Goal: Task Accomplishment & Management: Manage account settings

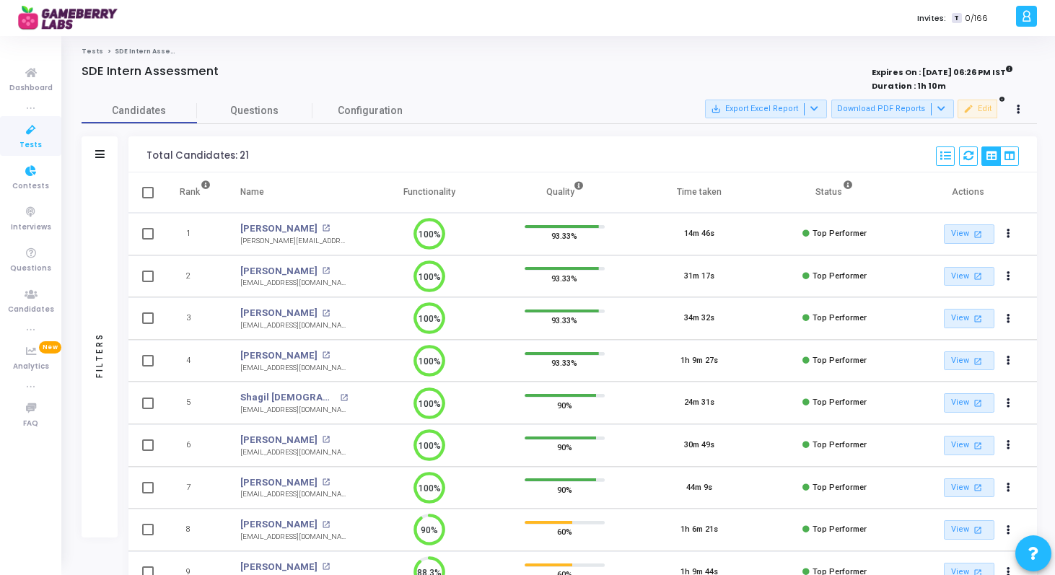
click at [25, 137] on icon at bounding box center [31, 130] width 30 height 18
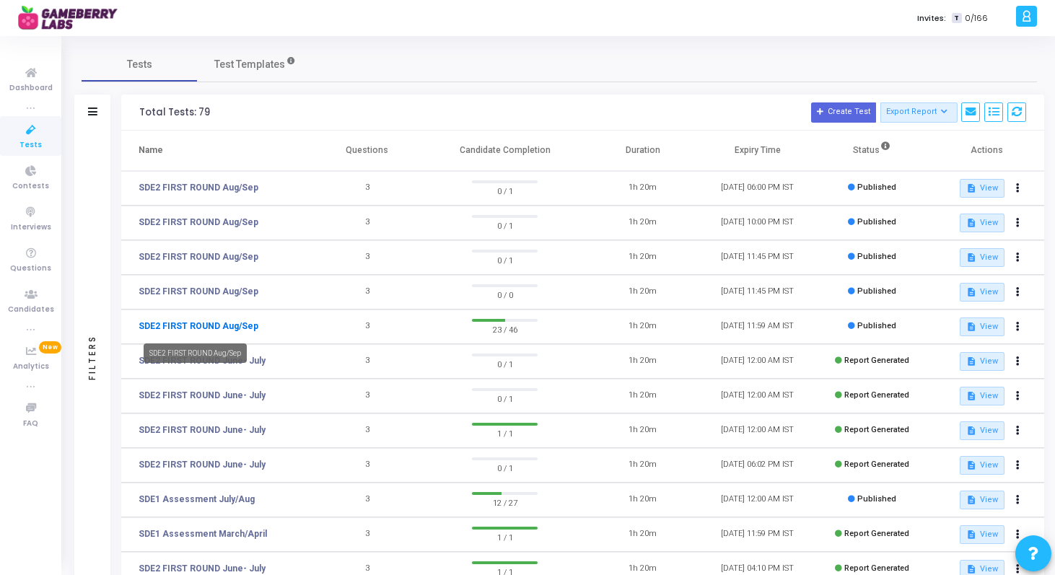
click at [160, 327] on link "SDE2 FIRST ROUND Aug/Sep" at bounding box center [199, 326] width 120 height 13
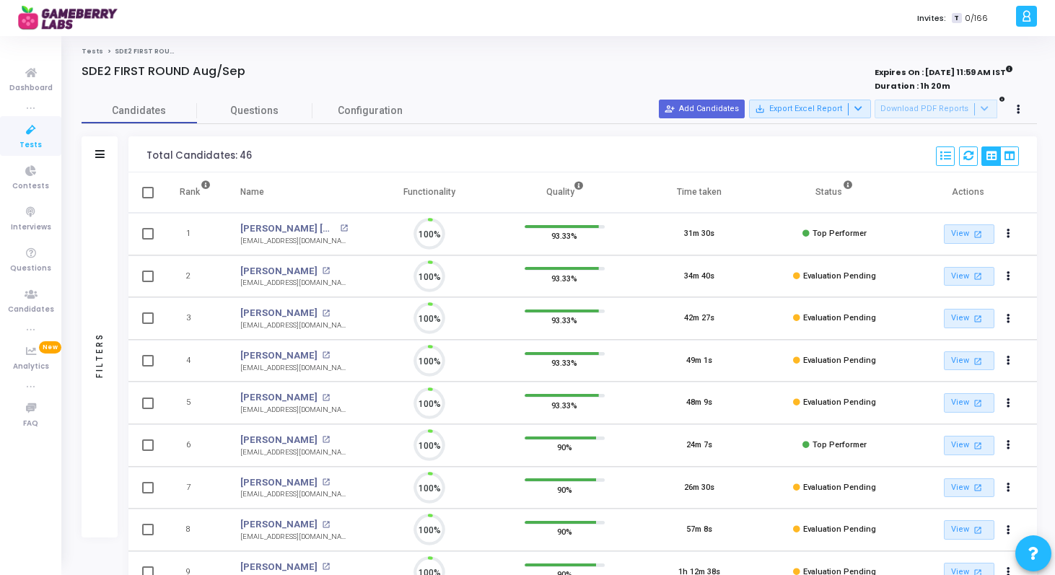
scroll to position [30, 37]
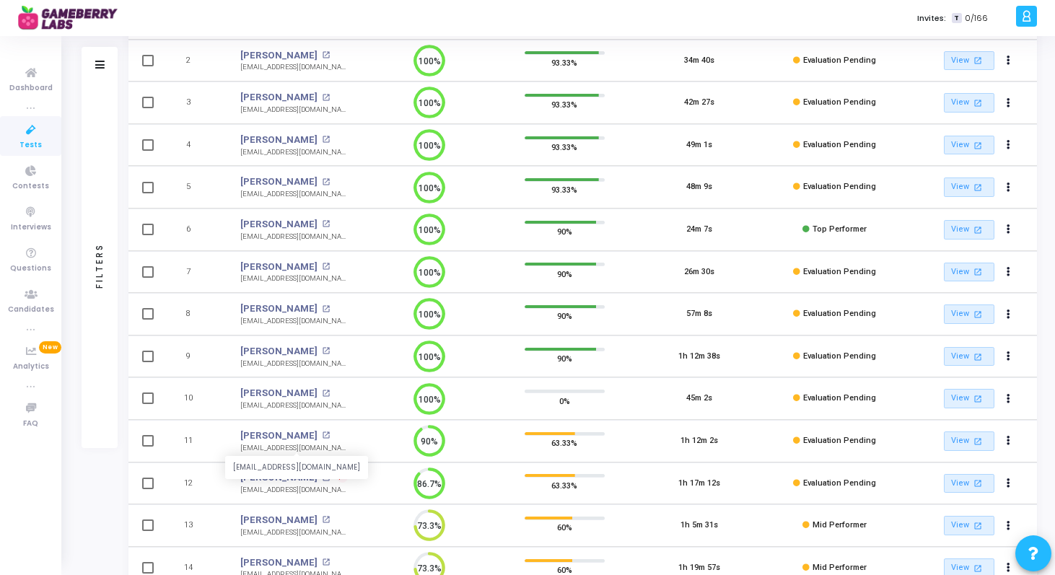
click at [295, 447] on div "[EMAIL_ADDRESS][DOMAIN_NAME]" at bounding box center [294, 448] width 108 height 11
copy tr "[EMAIL_ADDRESS][DOMAIN_NAME] 90%"
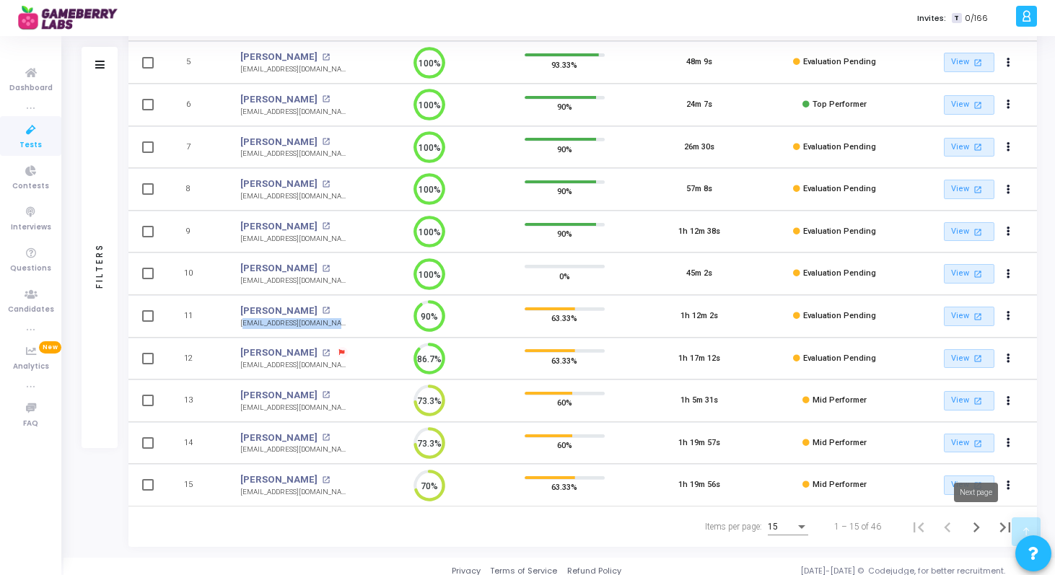
click at [975, 526] on icon "Next page" at bounding box center [976, 527] width 20 height 20
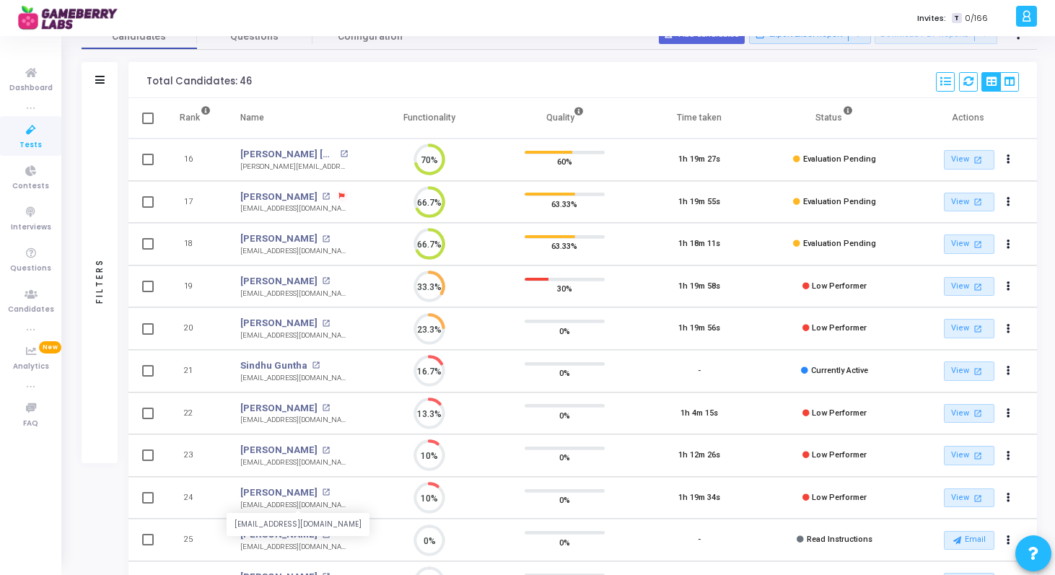
click at [266, 507] on div "[EMAIL_ADDRESS][DOMAIN_NAME]" at bounding box center [294, 505] width 108 height 11
copy tr "[EMAIL_ADDRESS][DOMAIN_NAME] 10%"
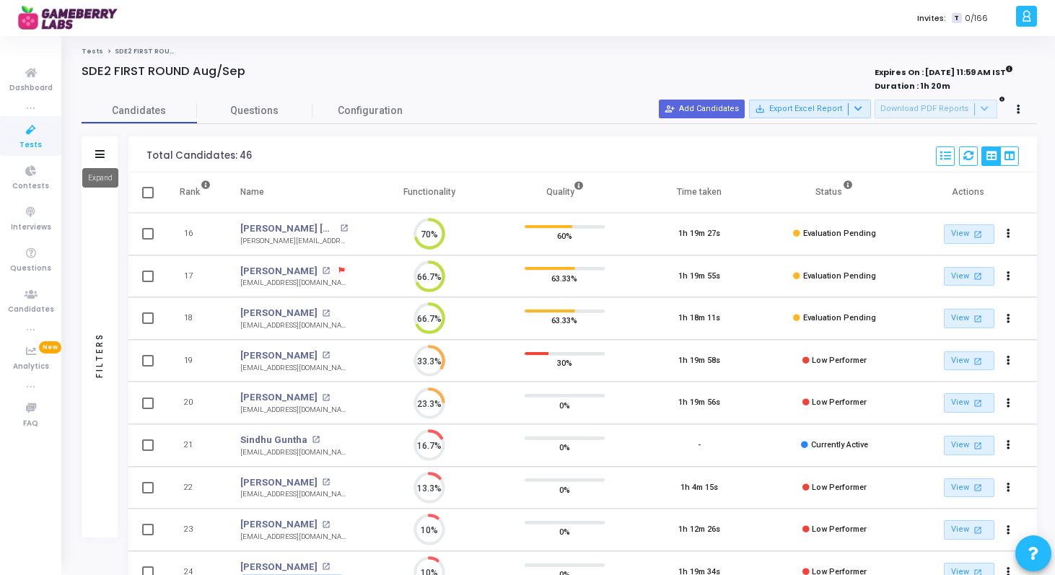
click at [102, 157] on icon at bounding box center [99, 154] width 9 height 8
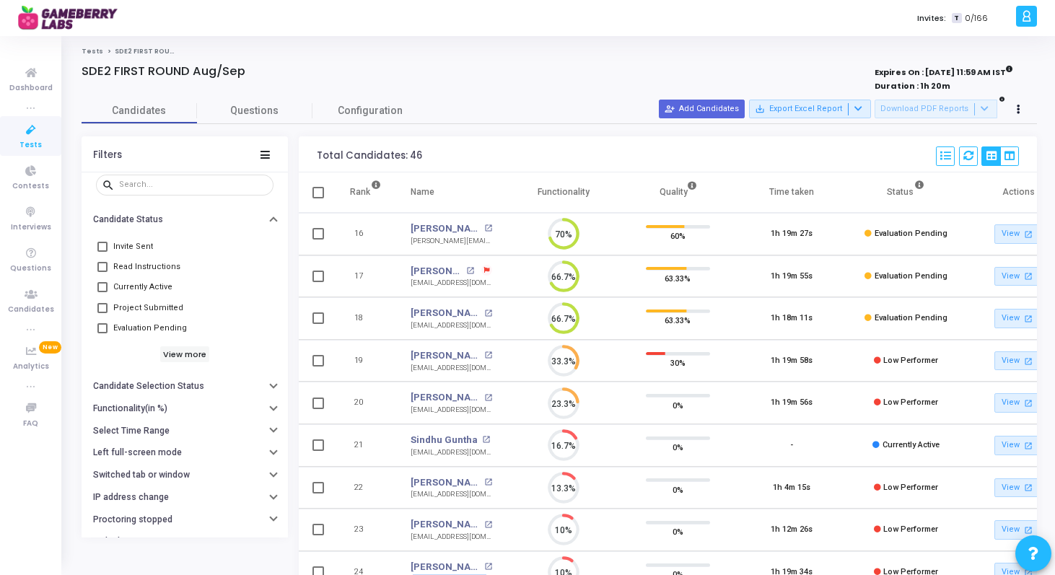
click at [100, 286] on span at bounding box center [102, 287] width 10 height 10
click at [102, 292] on input "Currently Active" at bounding box center [102, 292] width 1 height 1
checkbox input "true"
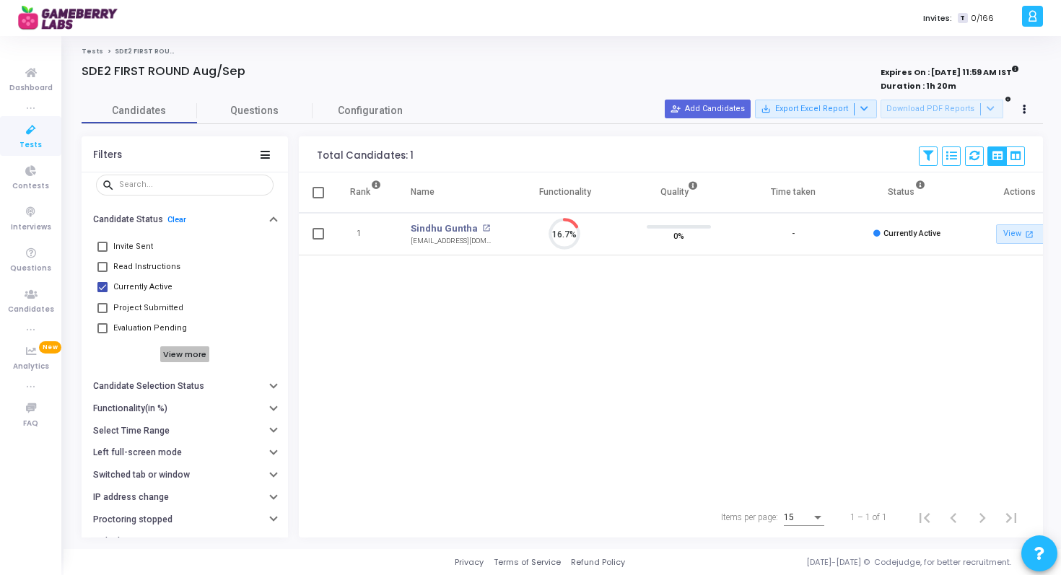
click at [179, 357] on h6 "View more" at bounding box center [185, 354] width 50 height 16
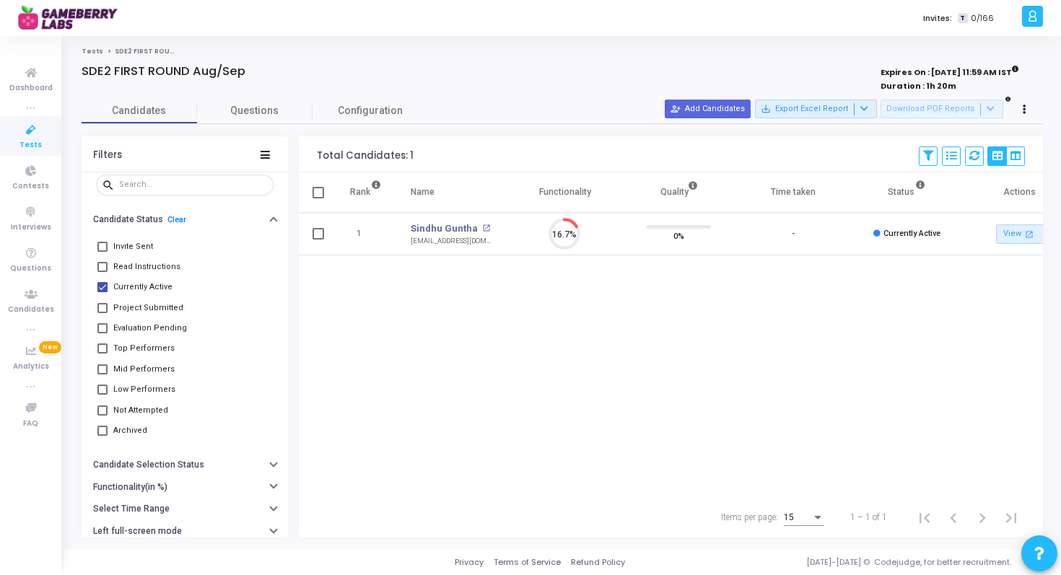
click at [105, 331] on span at bounding box center [102, 328] width 10 height 10
click at [102, 333] on input "Evaluation Pending" at bounding box center [102, 333] width 1 height 1
checkbox input "true"
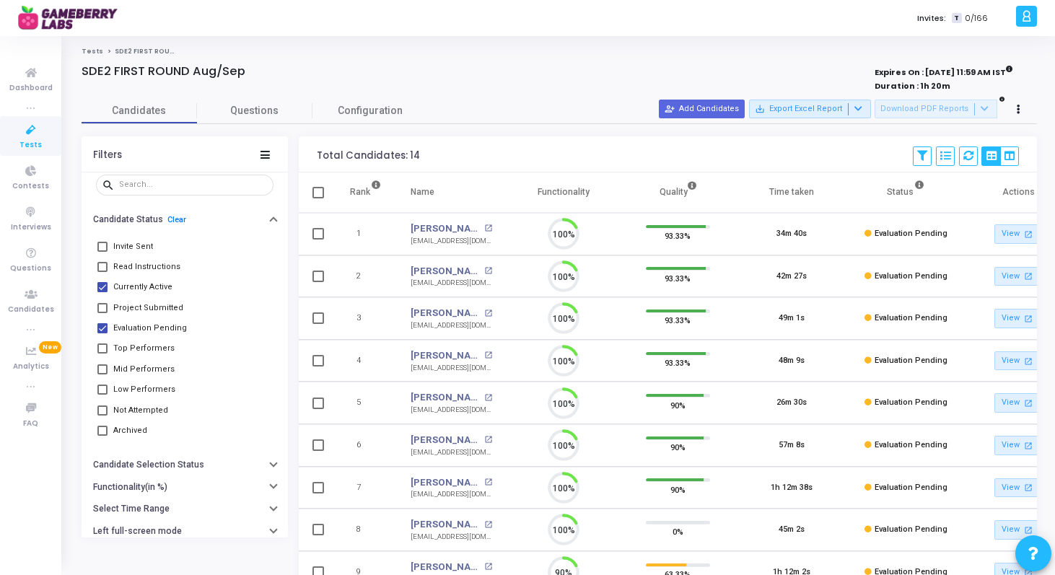
click at [97, 348] on span at bounding box center [102, 349] width 10 height 10
click at [102, 354] on input "Top Performers" at bounding box center [102, 354] width 1 height 1
checkbox input "true"
click at [97, 369] on span at bounding box center [102, 369] width 10 height 10
click at [102, 375] on input "Mid Performers" at bounding box center [102, 375] width 1 height 1
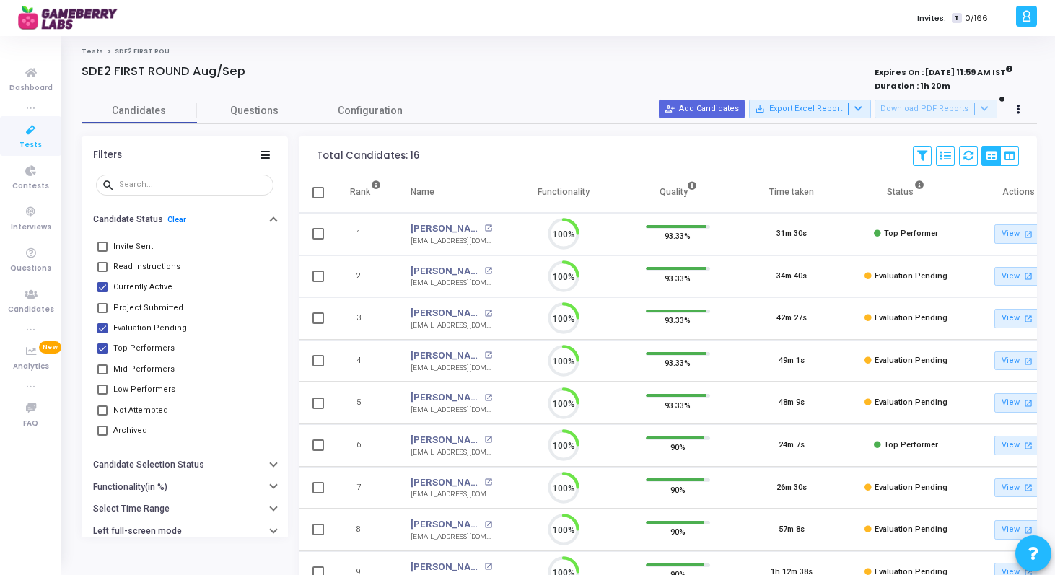
checkbox input "true"
click at [96, 390] on mat-checkbox "Low Performers" at bounding box center [185, 390] width 178 height 20
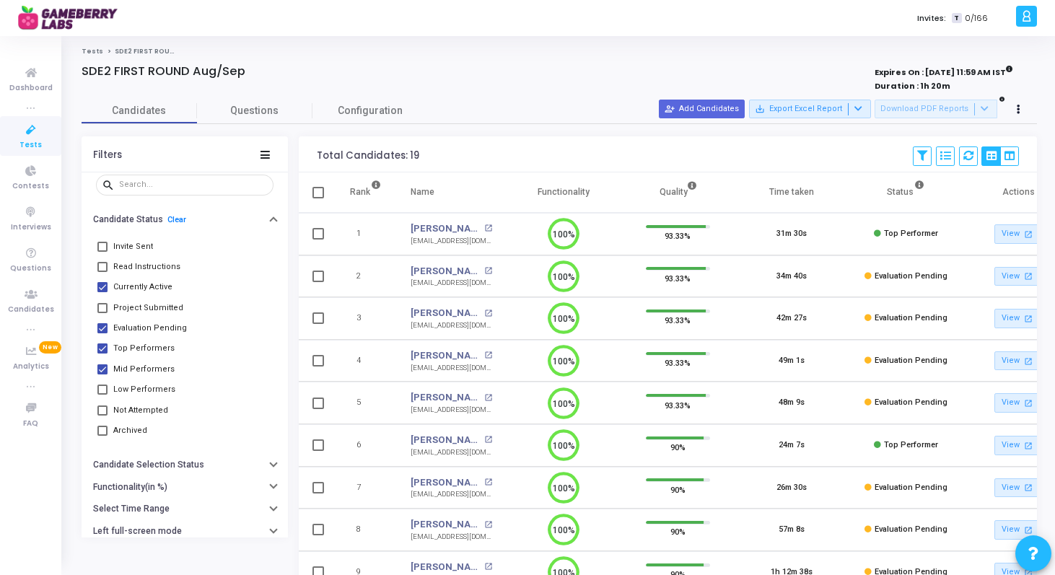
click at [104, 393] on span at bounding box center [102, 390] width 10 height 10
click at [102, 395] on input "Low Performers" at bounding box center [102, 395] width 1 height 1
checkbox input "true"
click at [265, 162] on div "Filters" at bounding box center [185, 154] width 206 height 36
click at [265, 154] on icon at bounding box center [265, 155] width 9 height 8
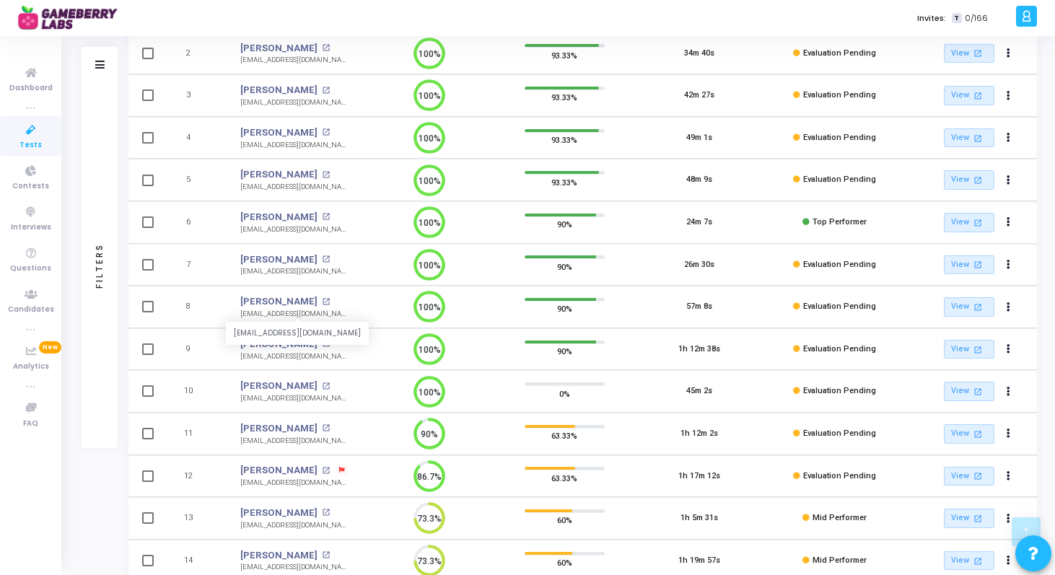
click at [284, 316] on div "[EMAIL_ADDRESS][DOMAIN_NAME]" at bounding box center [294, 314] width 108 height 11
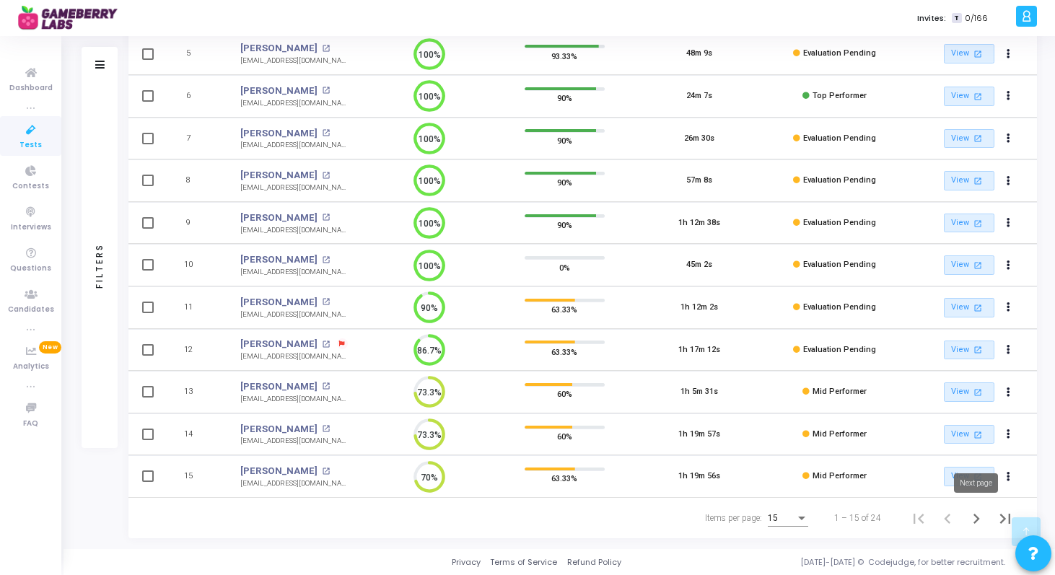
click at [972, 515] on icon "Next page" at bounding box center [976, 519] width 20 height 20
